Goal: Task Accomplishment & Management: Manage account settings

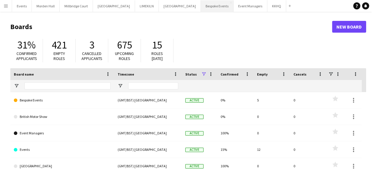
click at [201, 8] on button "Bespoke Events Close" at bounding box center [217, 5] width 33 height 11
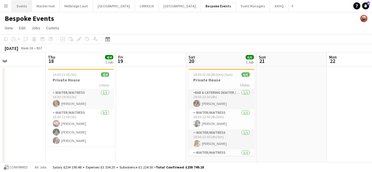
click at [20, 3] on button "Events Close" at bounding box center [22, 5] width 20 height 11
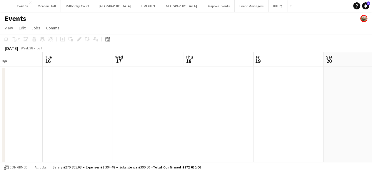
click at [5, 3] on button "Menu" at bounding box center [6, 6] width 12 height 12
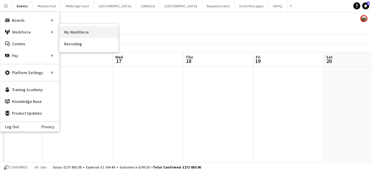
click at [76, 33] on link "My Workforce" at bounding box center [88, 32] width 59 height 12
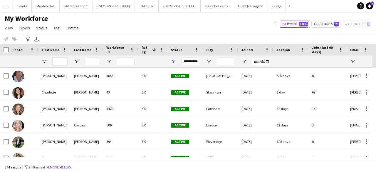
click at [59, 60] on input "First Name Filter Input" at bounding box center [59, 61] width 15 height 7
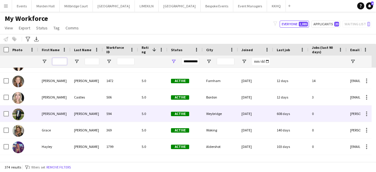
scroll to position [38, 0]
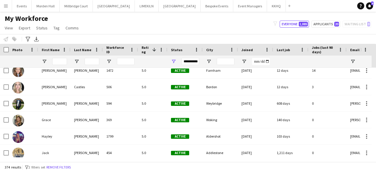
click at [31, 62] on div at bounding box center [23, 62] width 22 height 12
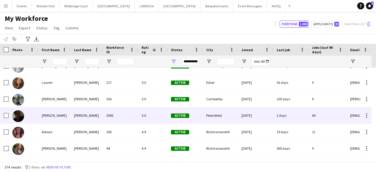
scroll to position [0, 0]
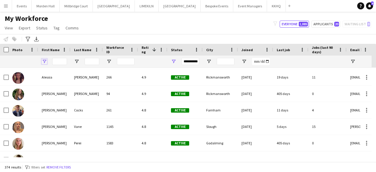
click at [45, 61] on span "Open Filter Menu" at bounding box center [44, 61] width 5 height 5
click at [32, 63] on div at bounding box center [23, 62] width 22 height 12
click at [64, 49] on span at bounding box center [64, 49] width 5 height 5
click at [55, 50] on span "First Name" at bounding box center [51, 50] width 18 height 4
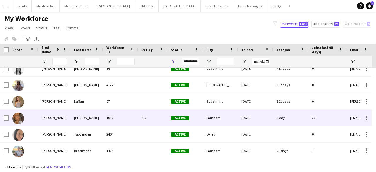
click at [19, 119] on img at bounding box center [18, 119] width 12 height 12
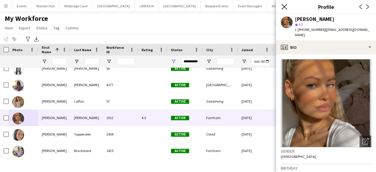
click at [284, 7] on icon at bounding box center [284, 7] width 6 height 6
